Goal: Task Accomplishment & Management: Complete application form

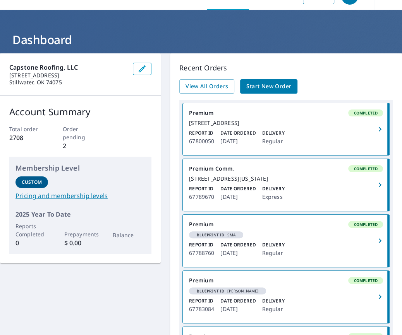
scroll to position [17, 0]
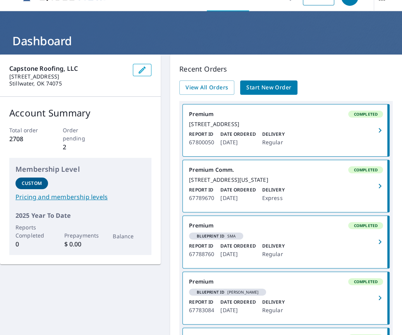
click at [65, 147] on p "2" at bounding box center [81, 146] width 36 height 9
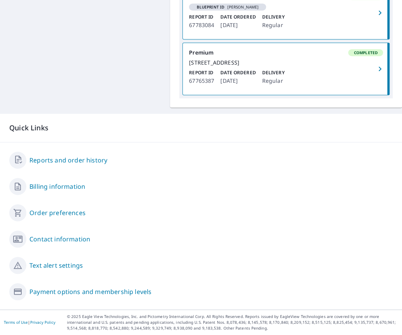
scroll to position [0, 0]
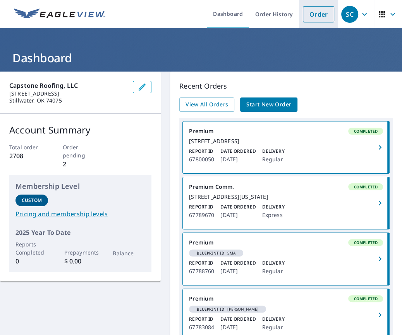
click at [318, 14] on link "Order" at bounding box center [318, 14] width 31 height 16
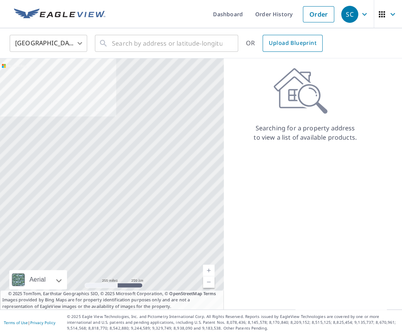
click at [303, 41] on span "Upload Blueprint" at bounding box center [292, 43] width 47 height 10
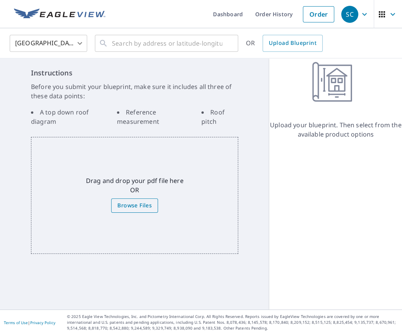
click at [138, 207] on span "Browse Files" at bounding box center [134, 206] width 34 height 10
click at [0, 0] on input "Browse Files" at bounding box center [0, 0] width 0 height 0
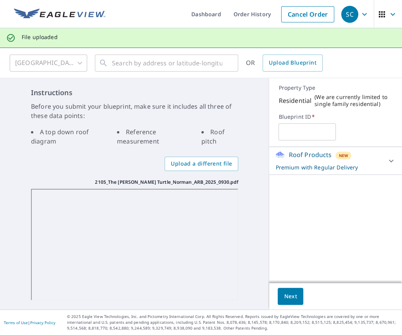
click at [300, 131] on input "text" at bounding box center [306, 132] width 57 height 22
type input "The Greene Turtle"
click at [293, 297] on span "Next" at bounding box center [290, 297] width 13 height 10
